Goal: Task Accomplishment & Management: Manage account settings

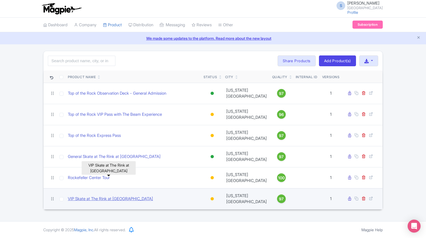
click at [106, 196] on link "VIP Skate at The Rink at [GEOGRAPHIC_DATA]" at bounding box center [110, 199] width 85 height 6
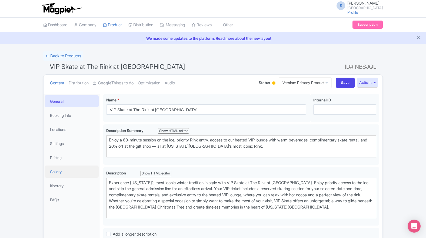
click at [59, 173] on link "Gallery" at bounding box center [72, 171] width 54 height 12
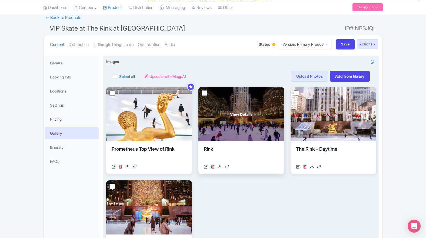
scroll to position [27, 0]
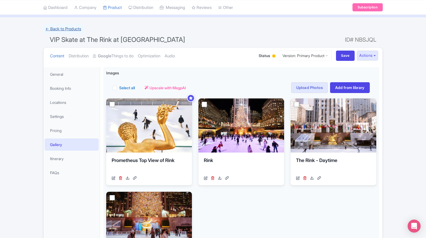
click at [65, 28] on link "← Back to Products" at bounding box center [63, 29] width 40 height 11
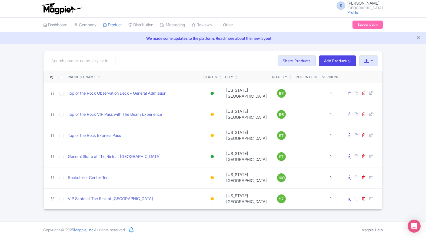
click at [392, 152] on div "Search Bulk Actions [GEOGRAPHIC_DATA] Add to Collection Share Products Add to C…" at bounding box center [213, 130] width 426 height 159
click at [179, 188] on div "S [PERSON_NAME] [PERSON_NAME][GEOGRAPHIC_DATA] Profile Users Settings Sign out …" at bounding box center [213, 110] width 426 height 221
click at [401, 156] on div "Search Bulk Actions [GEOGRAPHIC_DATA] Add to Collection Share Products Add to C…" at bounding box center [213, 130] width 426 height 159
